Goal: Information Seeking & Learning: Learn about a topic

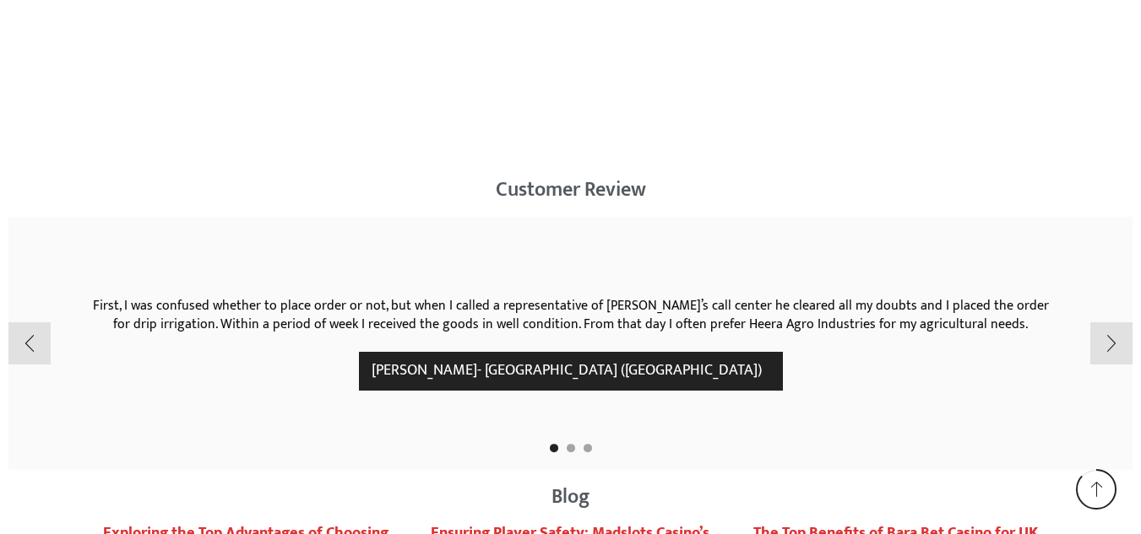
scroll to position [2955, 0]
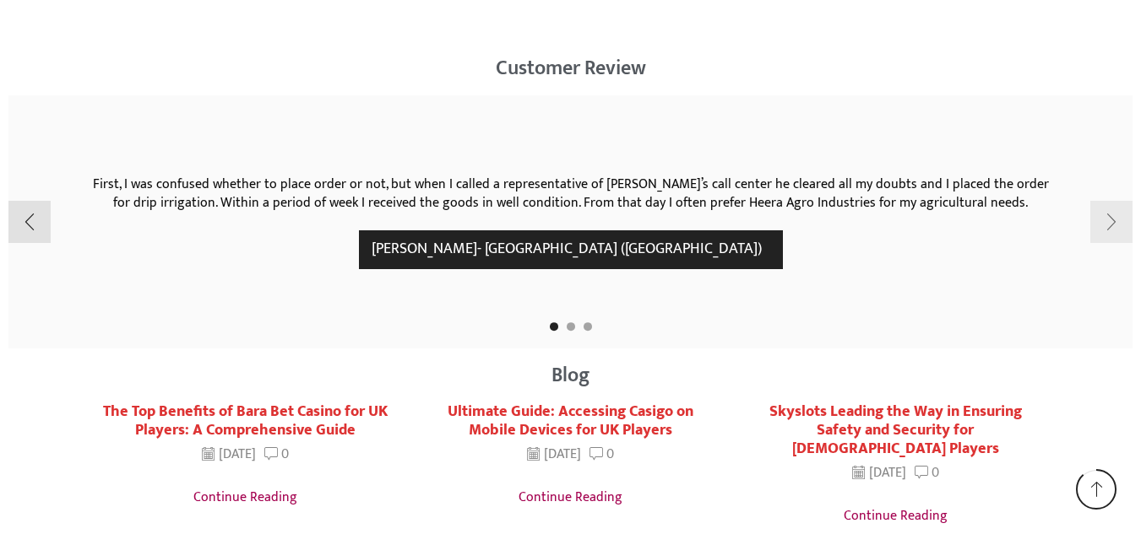
click at [1115, 216] on div "Next slide" at bounding box center [1111, 222] width 42 height 42
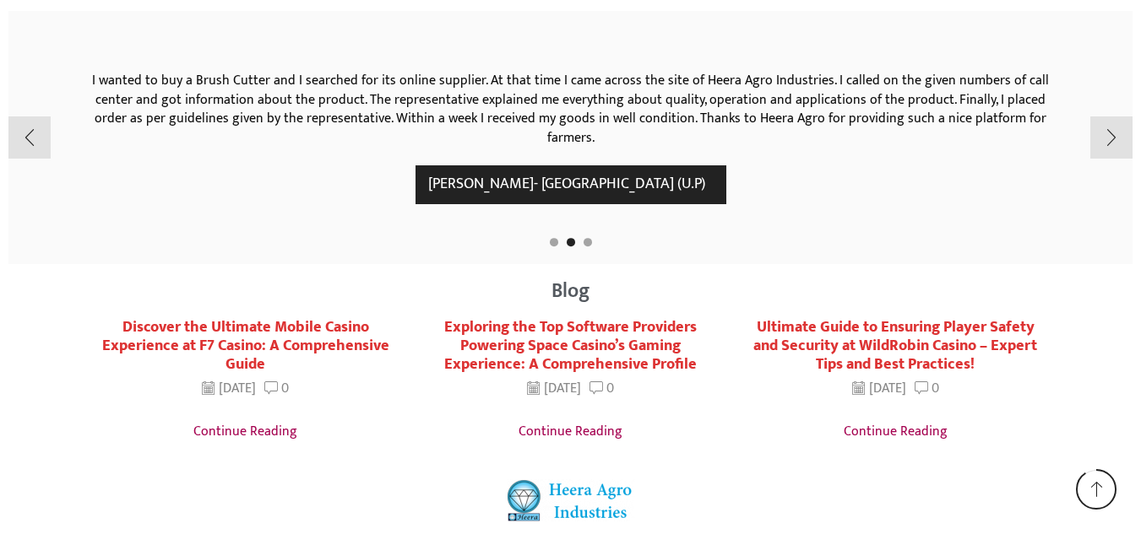
scroll to position [2871, 0]
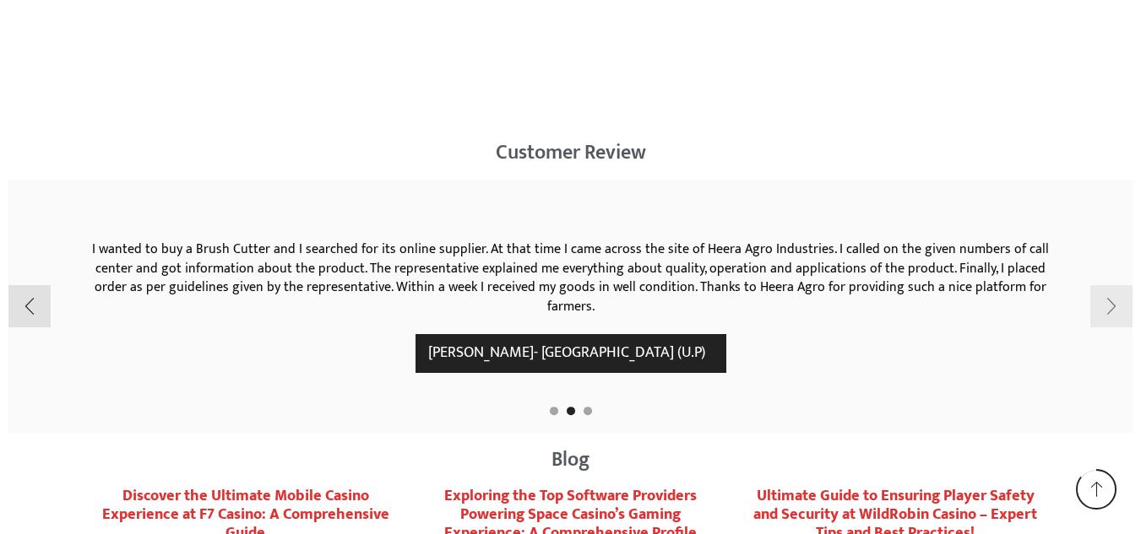
click at [1112, 304] on div "Next slide" at bounding box center [1111, 306] width 42 height 42
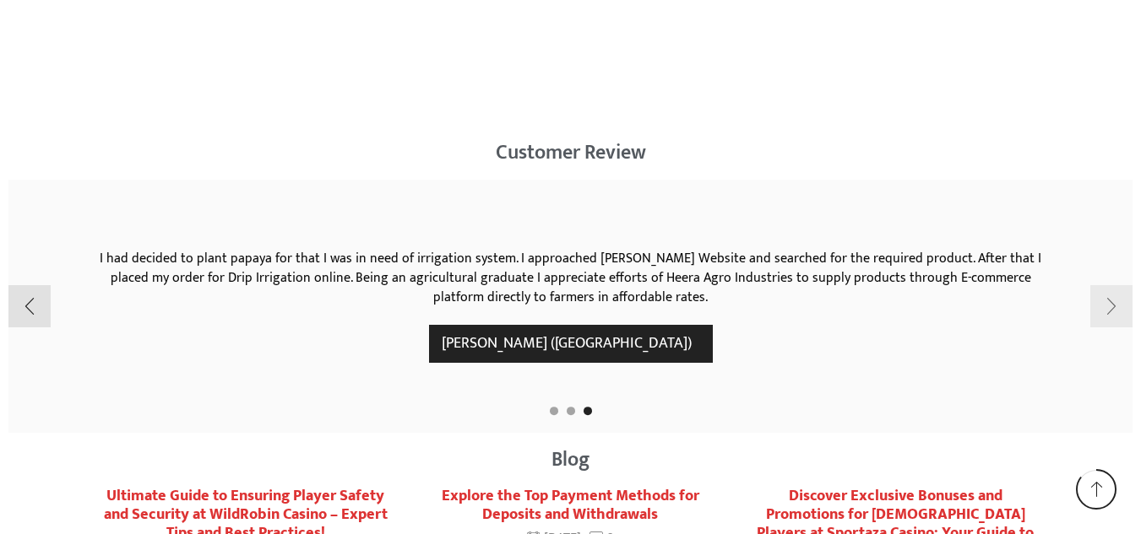
click at [1126, 307] on div "Next slide" at bounding box center [1111, 306] width 42 height 42
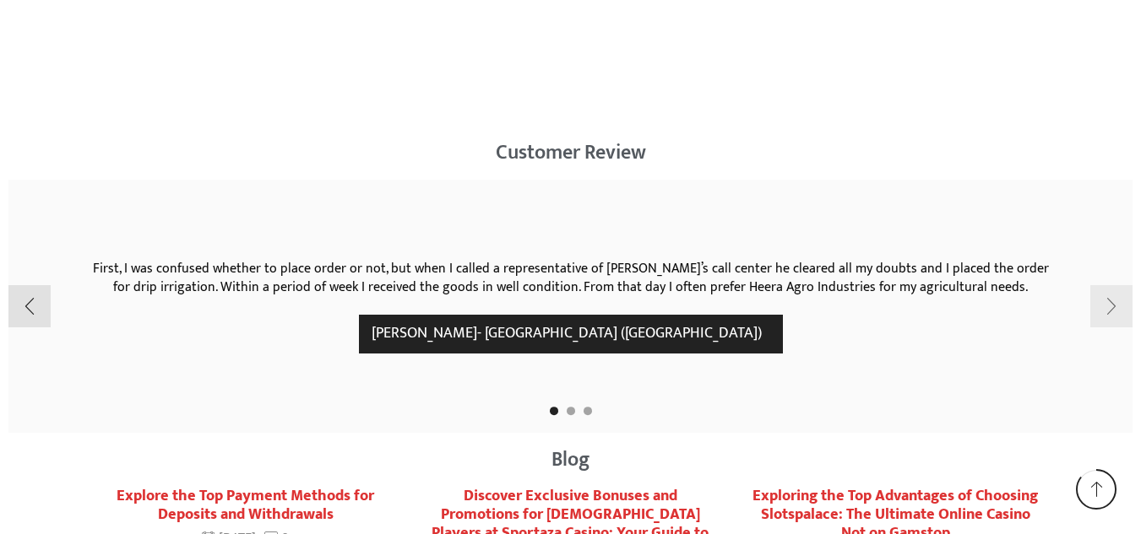
click at [1126, 307] on div "Next slide" at bounding box center [1111, 306] width 42 height 42
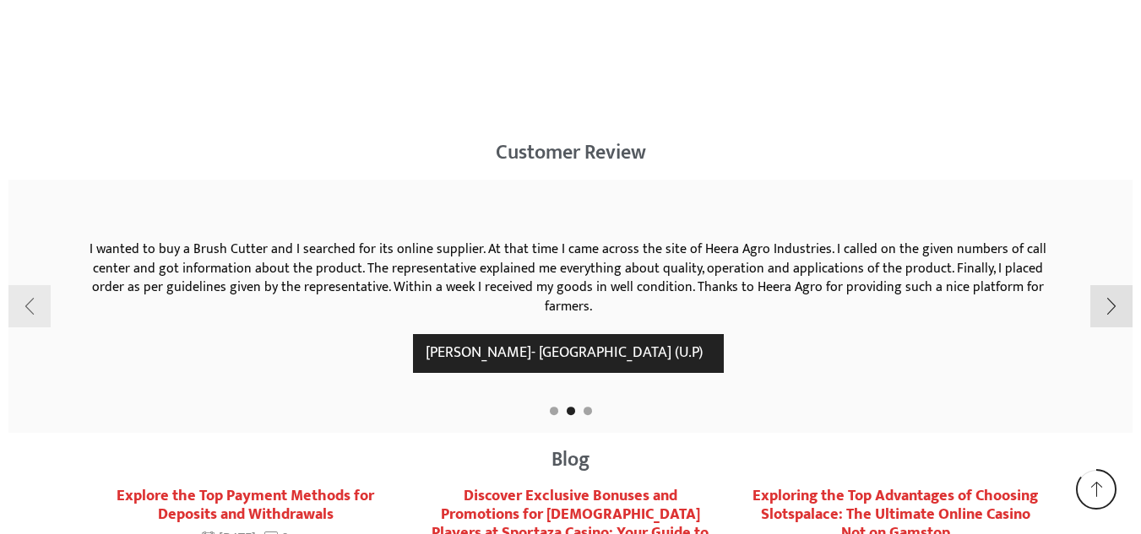
click at [45, 320] on div "Previous slide" at bounding box center [29, 306] width 42 height 42
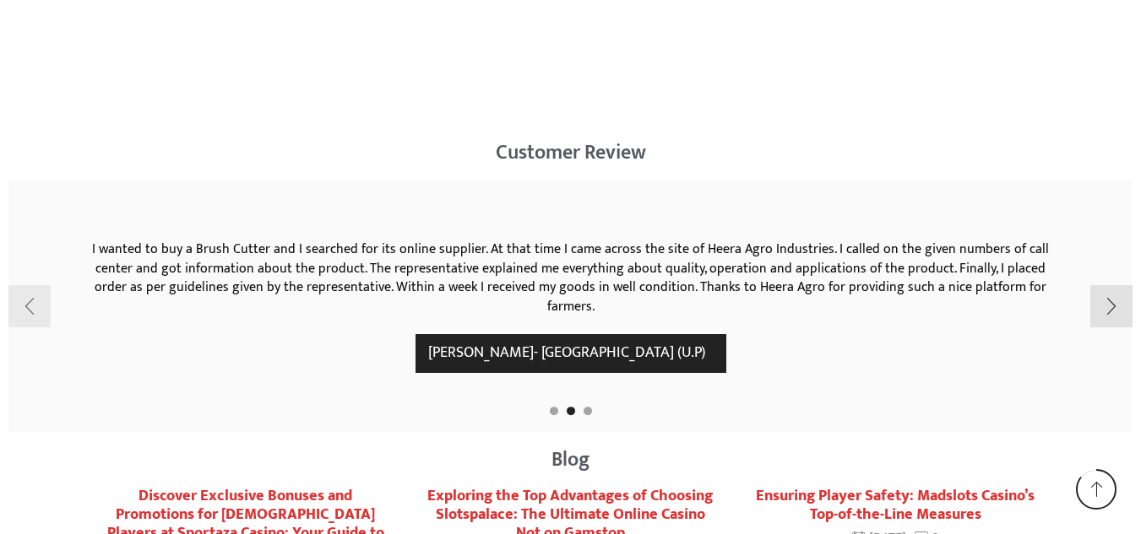
click at [43, 317] on div "Previous slide" at bounding box center [29, 306] width 42 height 42
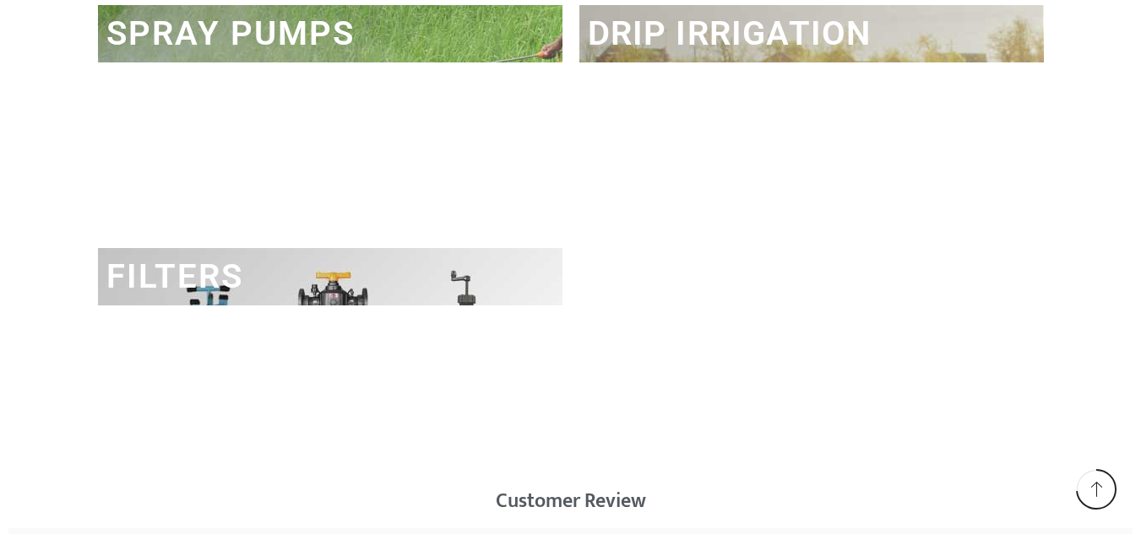
scroll to position [2269, 0]
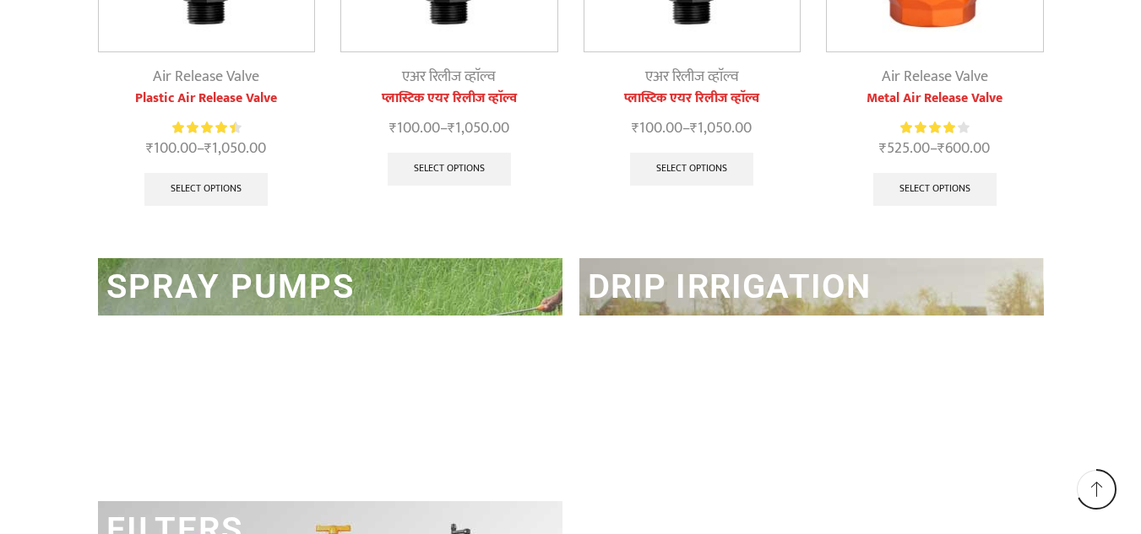
click at [703, 283] on link "DRIP IRRIGATION" at bounding box center [730, 287] width 284 height 40
